Goal: Find specific page/section: Find specific page/section

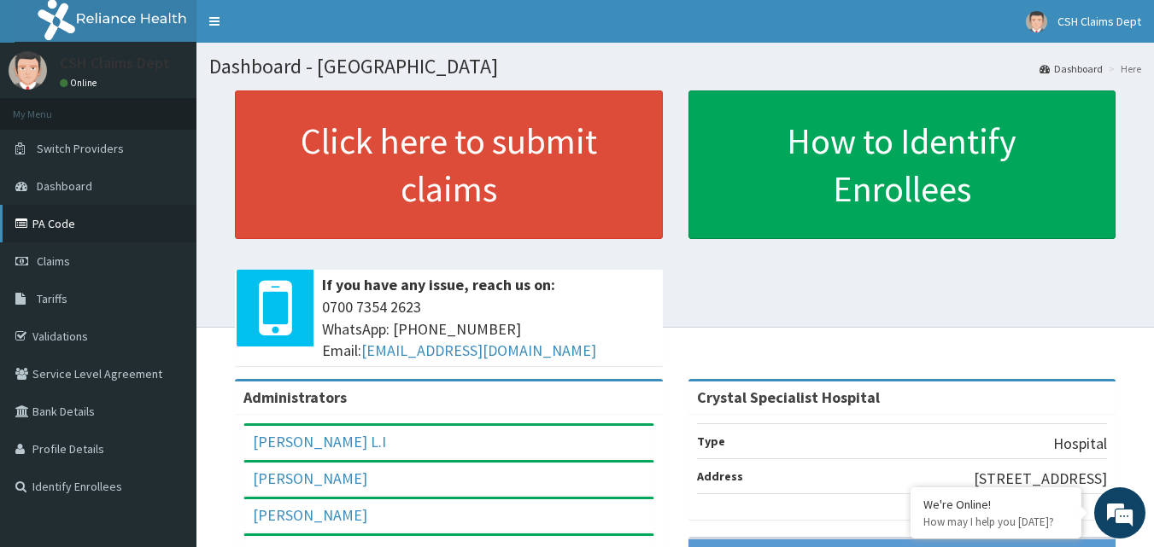
click at [79, 214] on link "PA Code" at bounding box center [98, 224] width 196 height 38
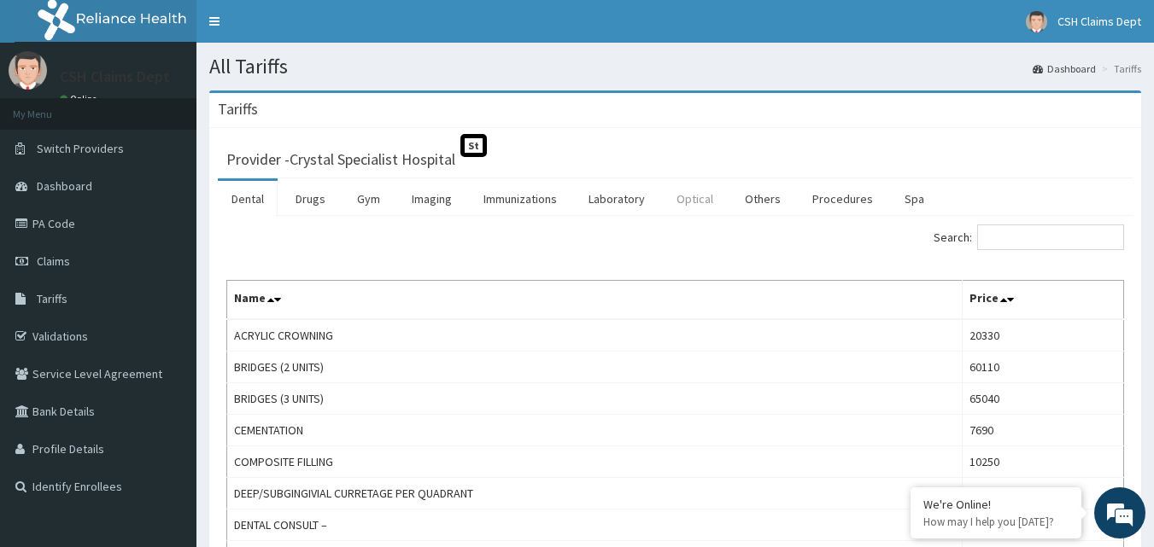
click at [692, 198] on link "Optical" at bounding box center [695, 199] width 64 height 36
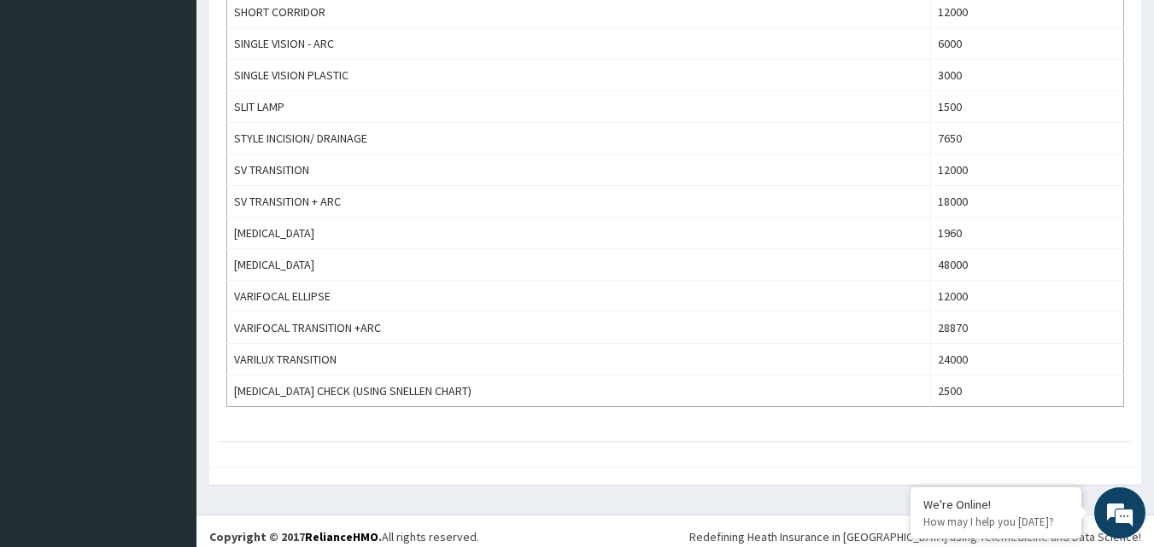
scroll to position [1061, 0]
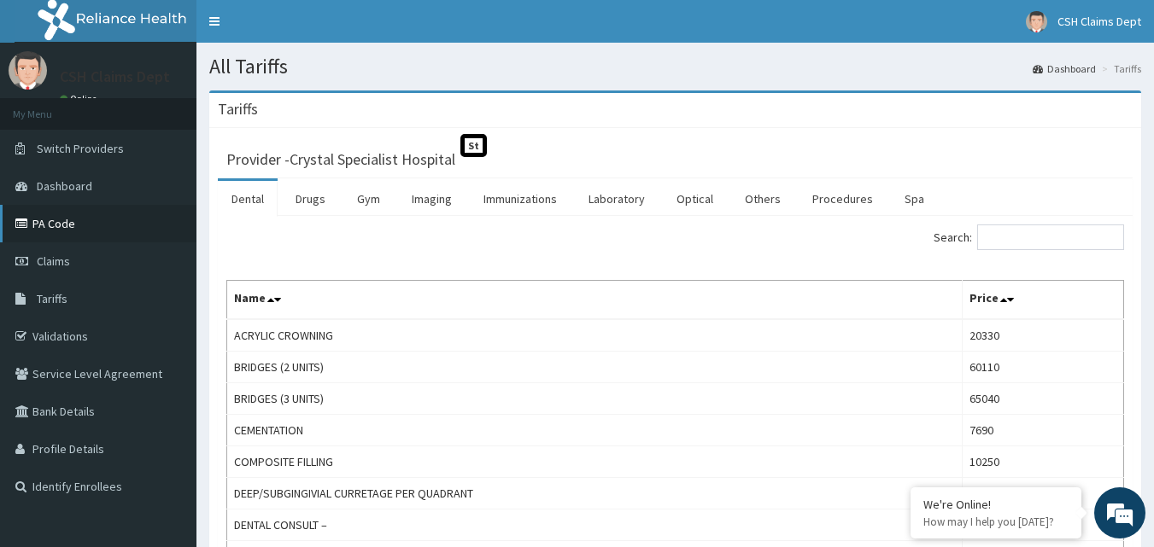
click at [78, 221] on link "PA Code" at bounding box center [98, 224] width 196 height 38
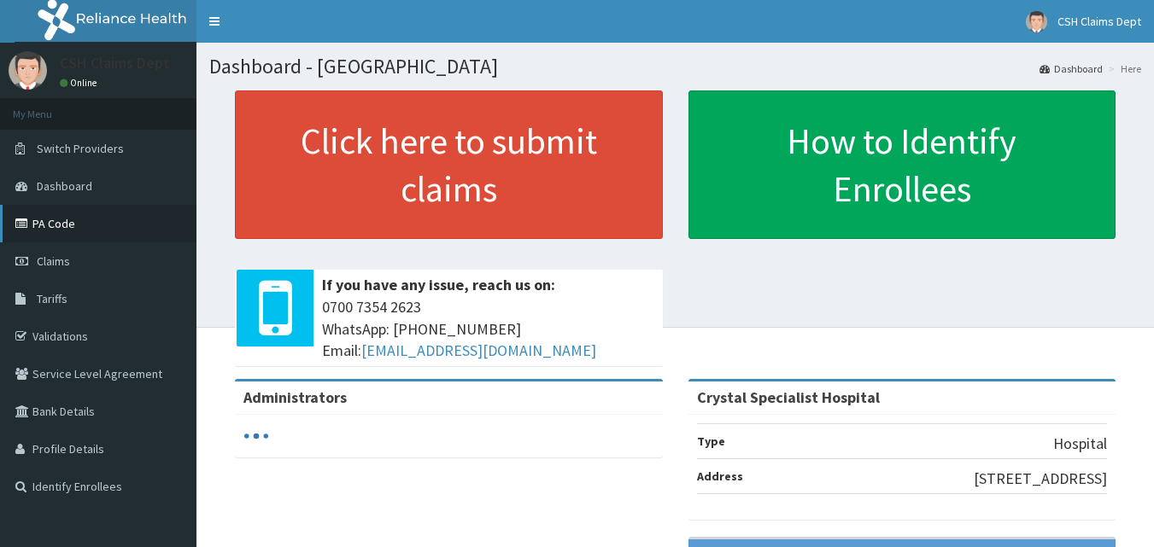
click at [47, 239] on link "PA Code" at bounding box center [98, 224] width 196 height 38
